Goal: Task Accomplishment & Management: Use online tool/utility

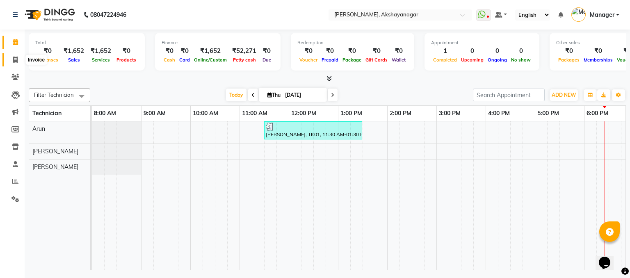
click at [14, 59] on icon at bounding box center [15, 60] width 5 height 6
select select "service"
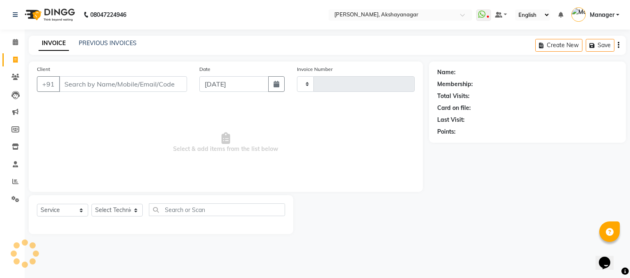
type input "0604"
select select "7395"
click at [79, 78] on input "Client" at bounding box center [123, 84] width 128 height 16
click at [94, 85] on input "Client" at bounding box center [123, 84] width 128 height 16
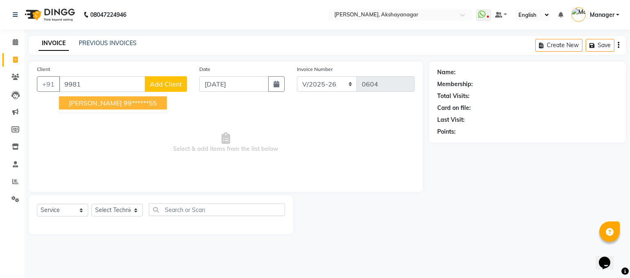
click at [123, 103] on ngb-highlight "99******55" at bounding box center [140, 103] width 34 height 8
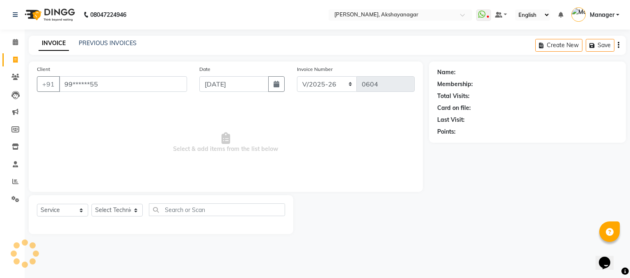
type input "99******55"
select select "1: Object"
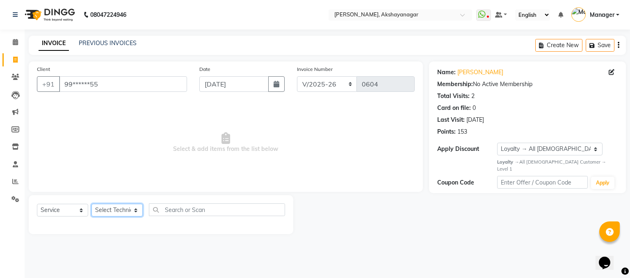
click at [123, 209] on select "Select Technician Arun Manager [PERSON_NAME]" at bounding box center [116, 210] width 51 height 13
select select "82122"
click at [91, 204] on select "Select Technician Arun Manager [PERSON_NAME]" at bounding box center [116, 210] width 51 height 13
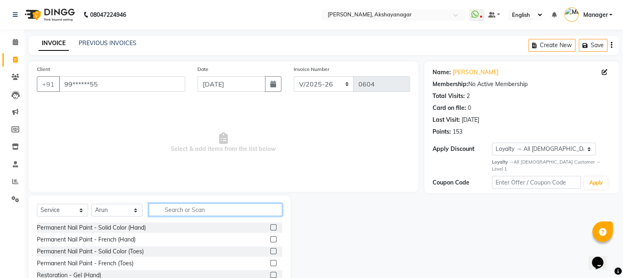
click at [202, 207] on input "text" at bounding box center [216, 209] width 134 height 13
type input "REMOVAL"
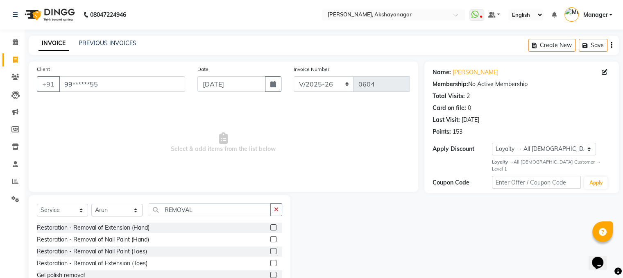
click at [275, 227] on label at bounding box center [273, 227] width 6 height 6
click at [275, 227] on input "checkbox" at bounding box center [272, 227] width 5 height 5
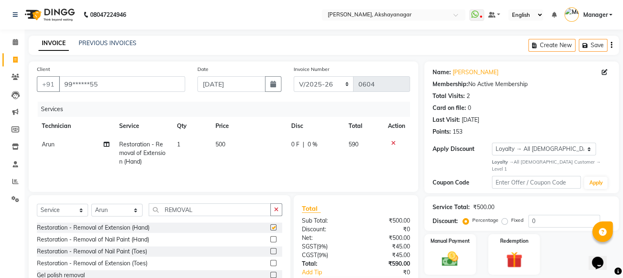
checkbox input "false"
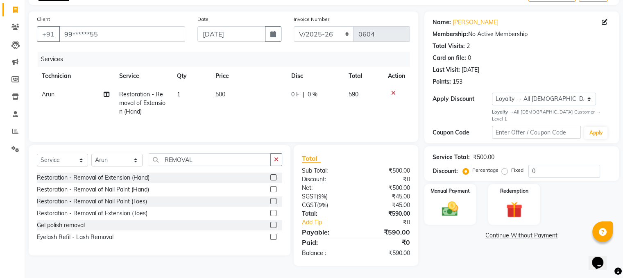
click at [450, 248] on div "Name: [PERSON_NAME] Membership: No Active Membership Total Visits: 2 Card on fi…" at bounding box center [525, 138] width 201 height 254
click at [59, 94] on td "Arun" at bounding box center [75, 103] width 77 height 36
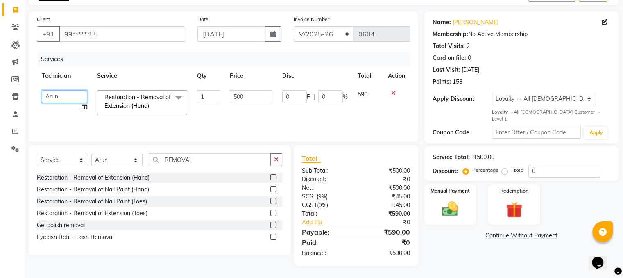
click at [63, 97] on select "Arun Manager [PERSON_NAME]" at bounding box center [64, 96] width 45 height 13
select select "86675"
click at [454, 191] on div "Manual Payment" at bounding box center [450, 204] width 54 height 42
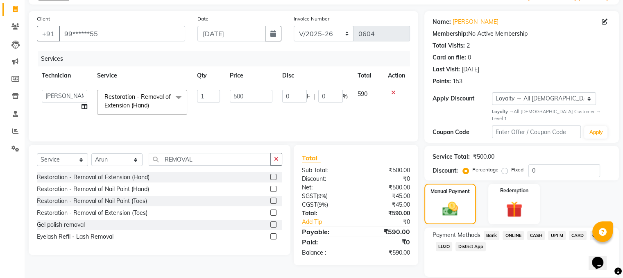
click at [506, 231] on span "ONLINE" at bounding box center [513, 235] width 21 height 9
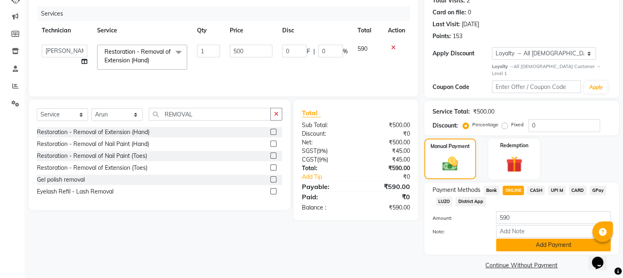
click at [550, 239] on button "Add Payment" at bounding box center [553, 245] width 115 height 13
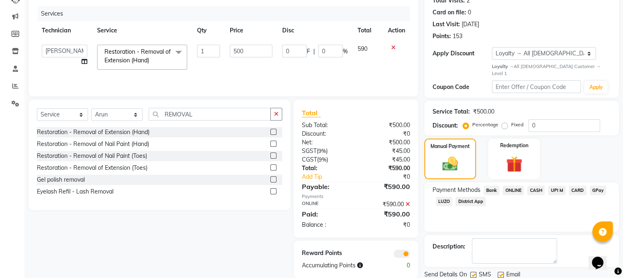
scroll to position [117, 0]
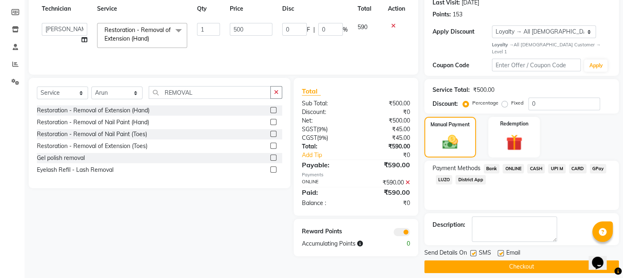
click at [517, 261] on button "Checkout" at bounding box center [522, 266] width 195 height 13
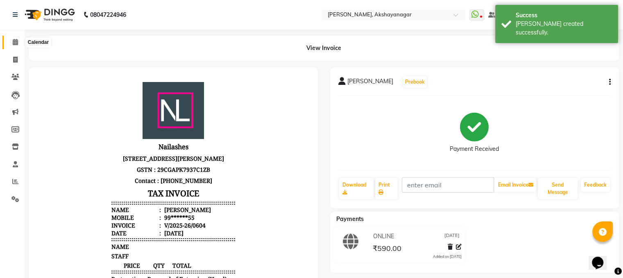
click at [11, 42] on span at bounding box center [15, 42] width 14 height 9
